Goal: Information Seeking & Learning: Learn about a topic

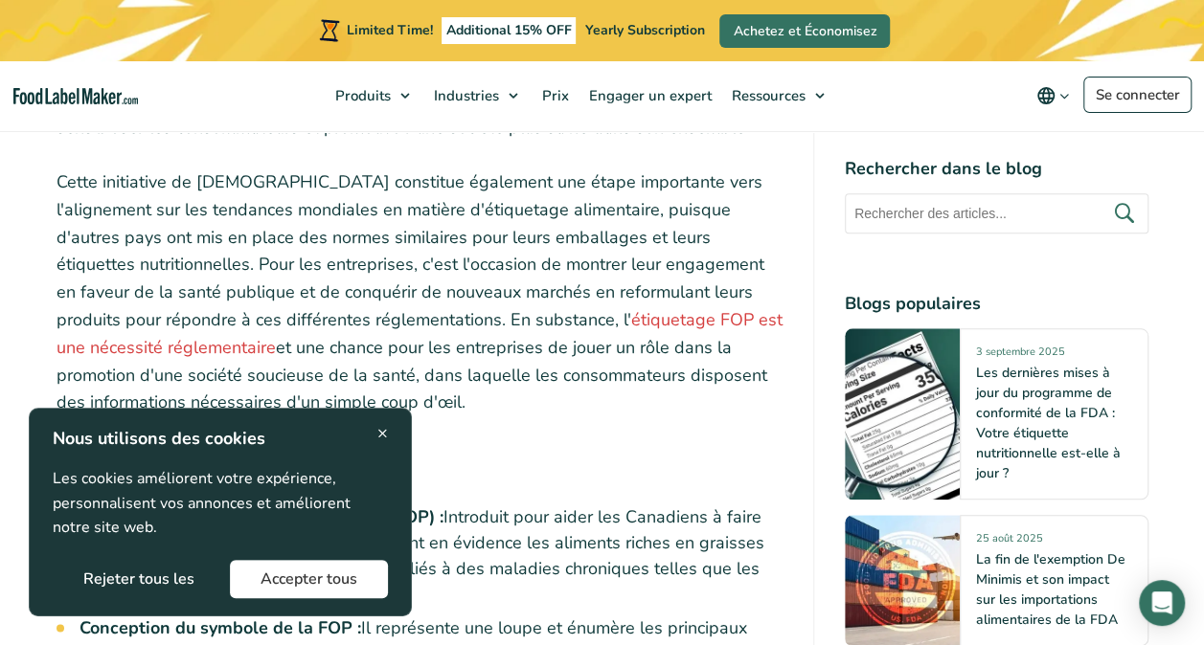
scroll to position [816, 0]
click at [475, 315] on link "étiquetage FOP est une nécessité réglementaire" at bounding box center [419, 334] width 726 height 51
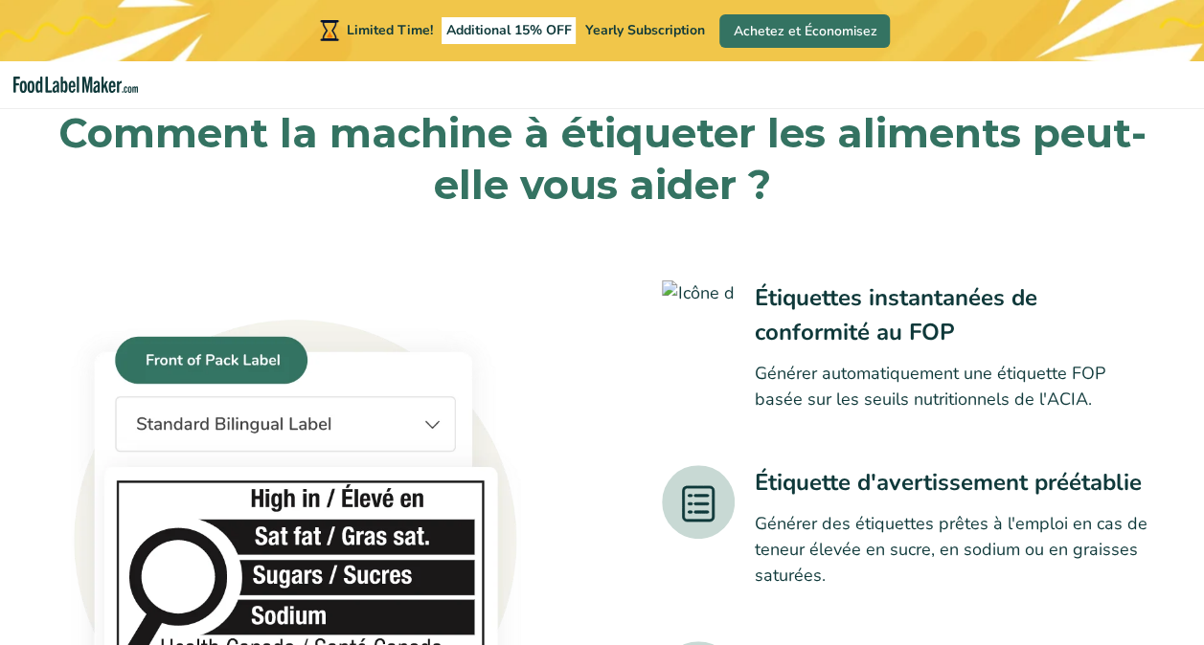
scroll to position [1431, 0]
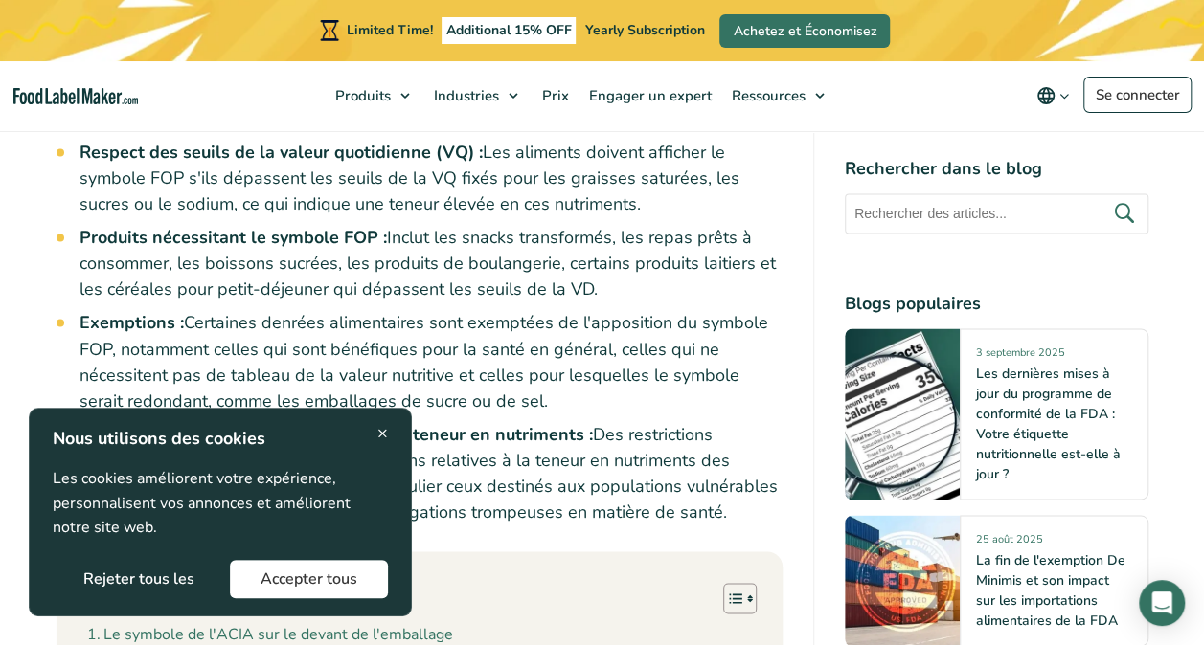
scroll to position [1464, 0]
